Goal: Find specific page/section: Find specific page/section

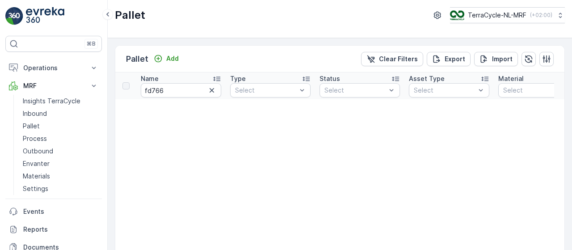
scroll to position [0, 0]
click at [172, 92] on input "fd766" at bounding box center [180, 90] width 80 height 14
type input "fd767"
click at [45, 125] on link "Pallet" at bounding box center [60, 126] width 83 height 13
click at [191, 86] on input "fd767" at bounding box center [180, 90] width 80 height 14
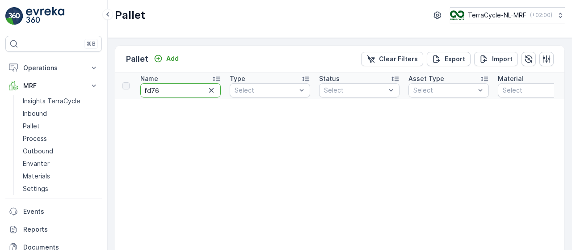
type input "fd768"
click at [196, 90] on input "fd768" at bounding box center [180, 90] width 80 height 14
type input "fd775"
click at [168, 91] on input "fd775" at bounding box center [180, 90] width 80 height 14
type input "fd740"
